Goal: Information Seeking & Learning: Find specific fact

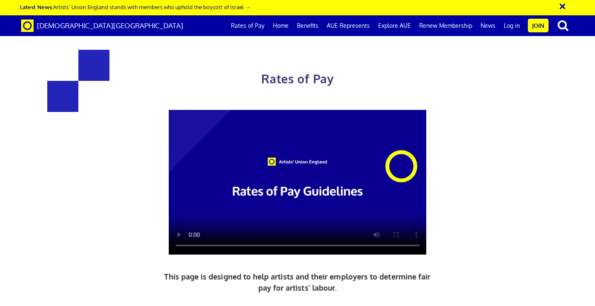
scroll to position [281, 0]
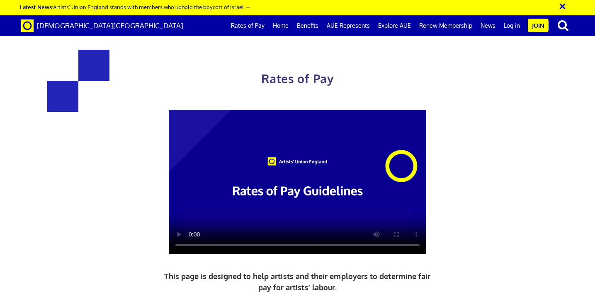
scroll to position [371, 0]
drag, startPoint x: 457, startPoint y: 241, endPoint x: 119, endPoint y: 53, distance: 387.3
copy div "£216.63 a day ½ £119.15 per ½ day £27.08 an hour new graduate artist £284.31 a …"
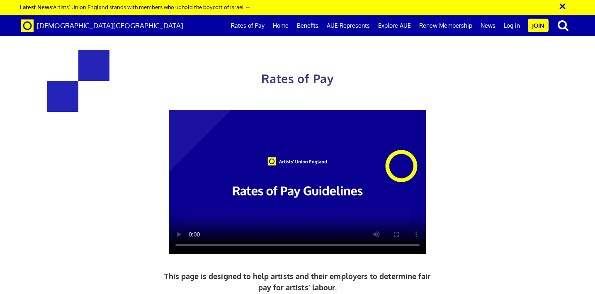
scroll to position [364, 0]
drag, startPoint x: 455, startPoint y: 250, endPoint x: 325, endPoint y: 178, distance: 148.3
copy div "£387.21 a day ½ £212.97 per ½ day £48.40 an hour lead artist/project manager"
